Goal: Transaction & Acquisition: Purchase product/service

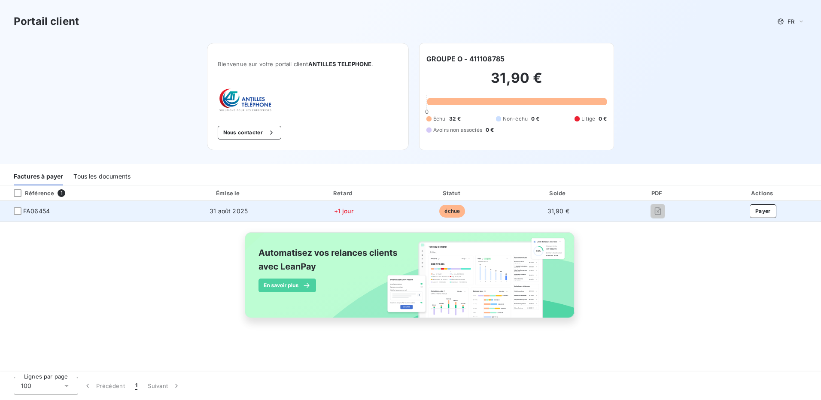
click at [30, 209] on span "FA06454" at bounding box center [36, 211] width 27 height 9
click at [18, 210] on div at bounding box center [18, 211] width 8 height 8
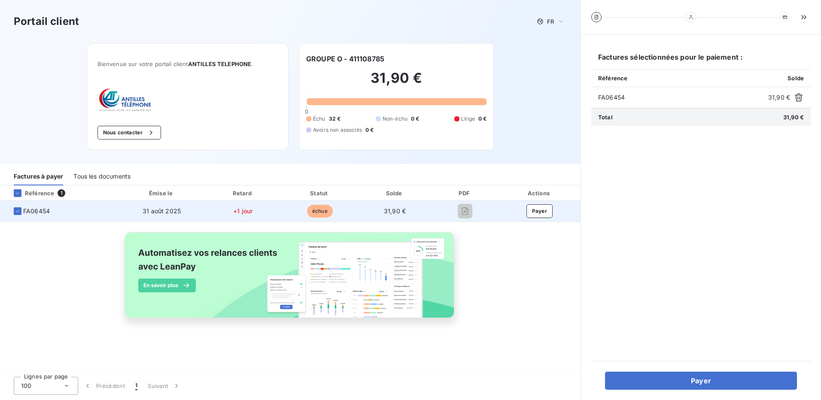
click at [45, 209] on span "FA06454" at bounding box center [36, 211] width 27 height 9
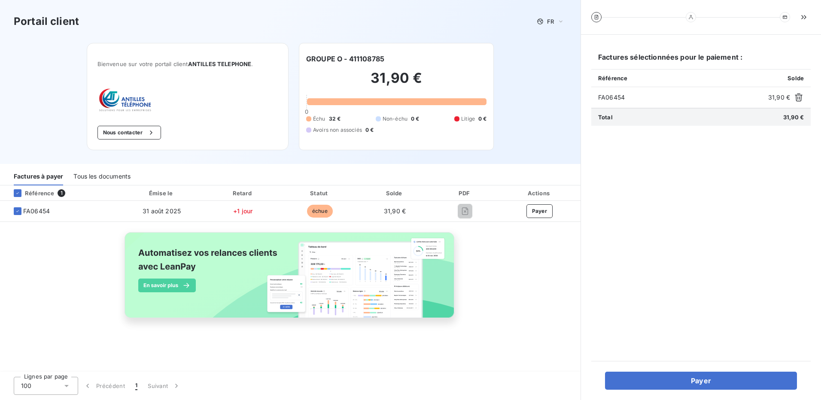
click at [48, 194] on div "Référence" at bounding box center [30, 193] width 47 height 8
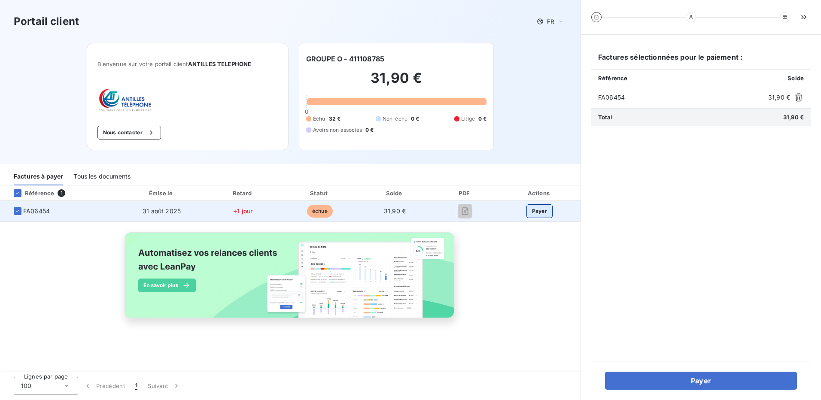
click at [537, 210] on button "Payer" at bounding box center [539, 211] width 27 height 14
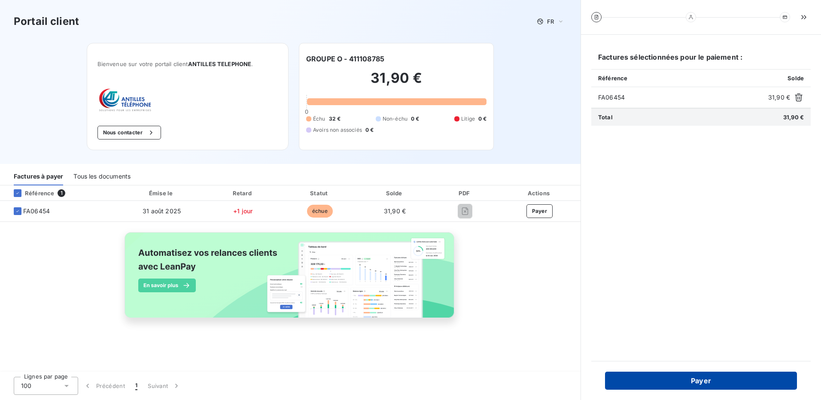
click at [708, 382] on button "Payer" at bounding box center [701, 381] width 192 height 18
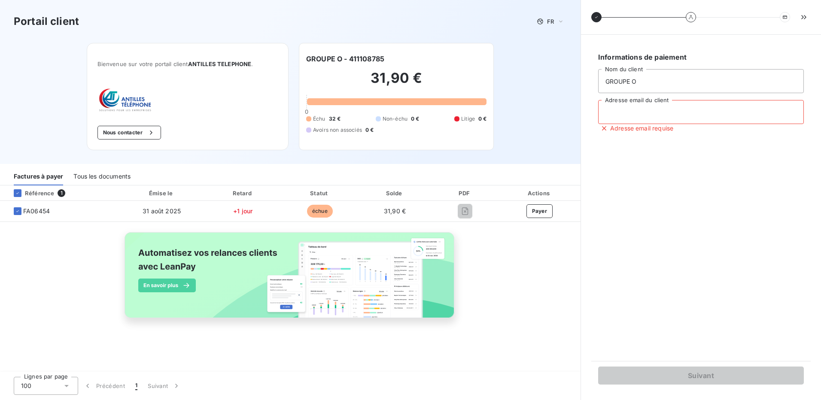
click at [644, 111] on input "Adresse email du client" at bounding box center [701, 112] width 206 height 24
type input "[EMAIL_ADDRESS][DOMAIN_NAME]"
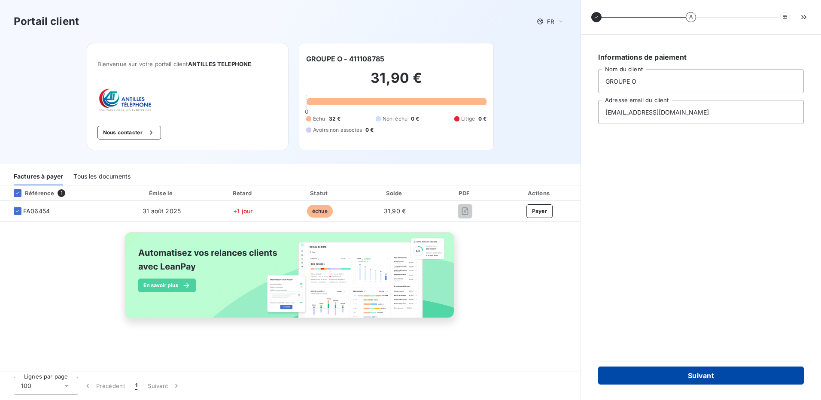
click at [706, 373] on button "Suivant" at bounding box center [701, 375] width 206 height 18
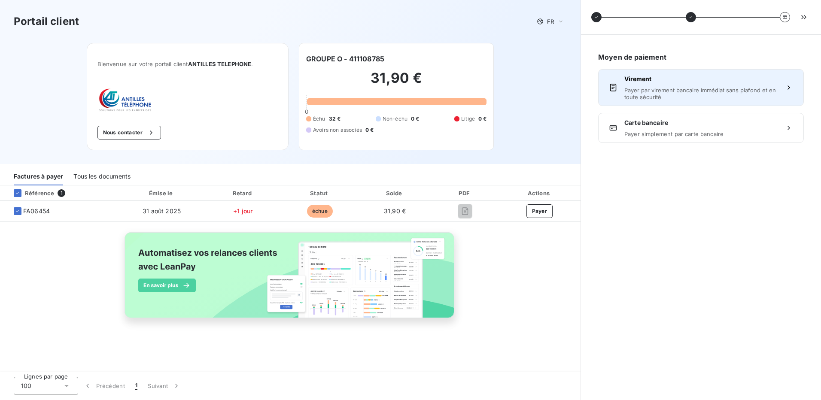
click at [678, 90] on span "Payer par virement bancaire immédiat sans plafond et en toute sécurité" at bounding box center [700, 94] width 153 height 14
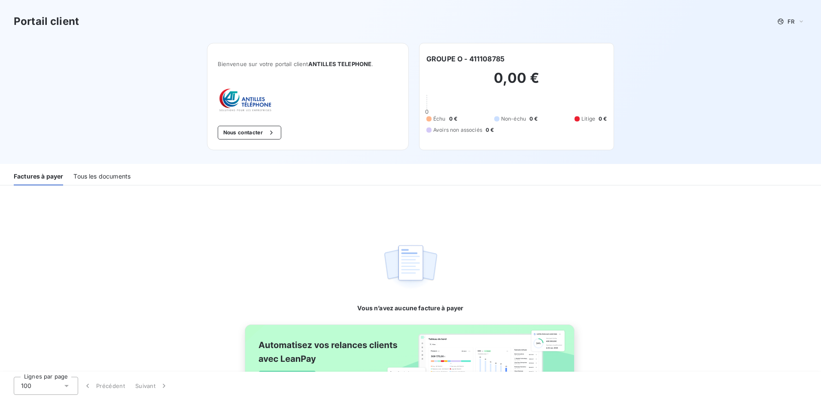
click at [94, 178] on div "Tous les documents" at bounding box center [101, 176] width 57 height 18
